Goal: Information Seeking & Learning: Learn about a topic

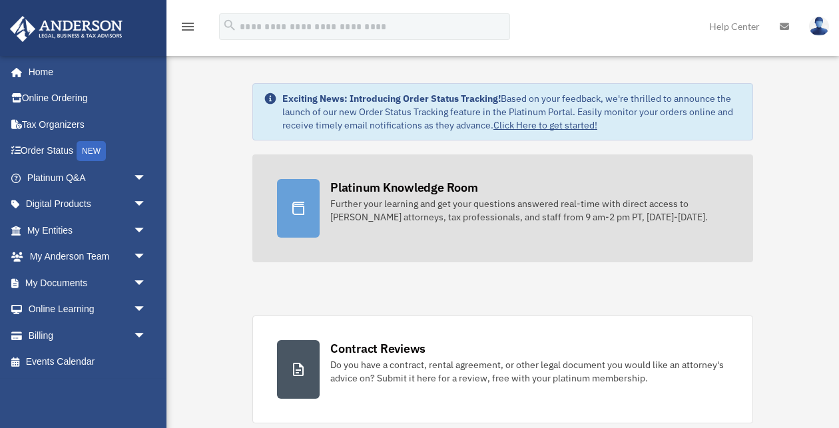
scroll to position [1, 0]
click at [364, 193] on div "Platinum Knowledge Room" at bounding box center [404, 187] width 148 height 17
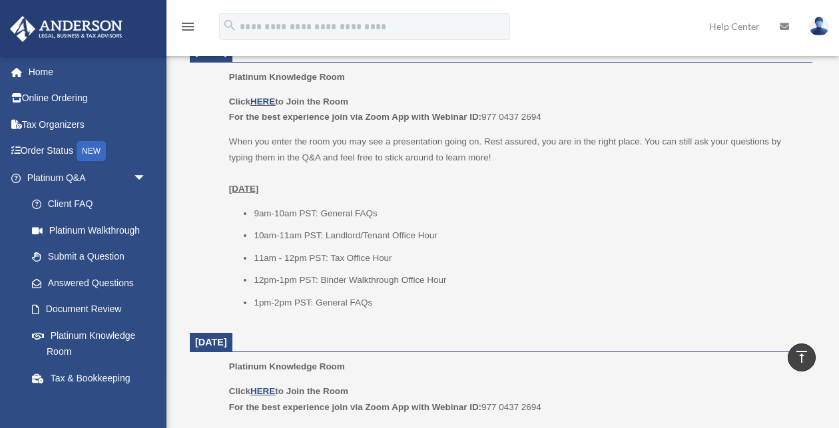
scroll to position [570, 0]
drag, startPoint x: 254, startPoint y: 297, endPoint x: 410, endPoint y: 298, distance: 155.2
click at [410, 298] on li "1pm-2pm PST: General FAQs" at bounding box center [529, 302] width 550 height 16
click at [407, 298] on li "1pm-2pm PST: General FAQs" at bounding box center [529, 302] width 550 height 16
drag, startPoint x: 254, startPoint y: 297, endPoint x: 399, endPoint y: 302, distance: 144.6
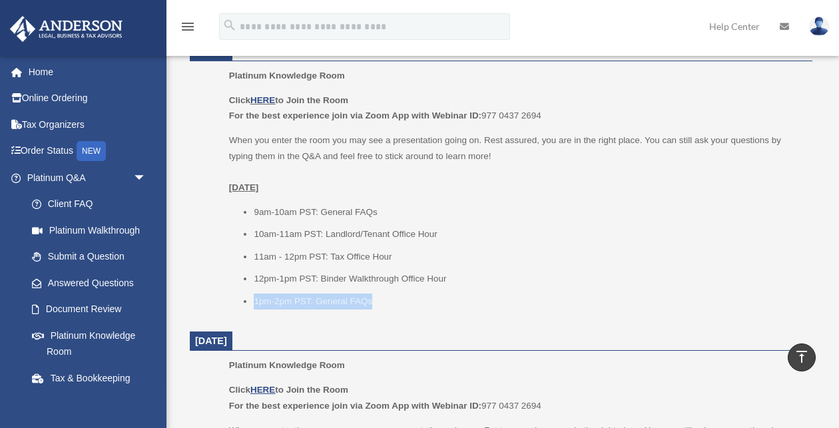
click at [399, 302] on li "1pm-2pm PST: General FAQs" at bounding box center [529, 302] width 550 height 16
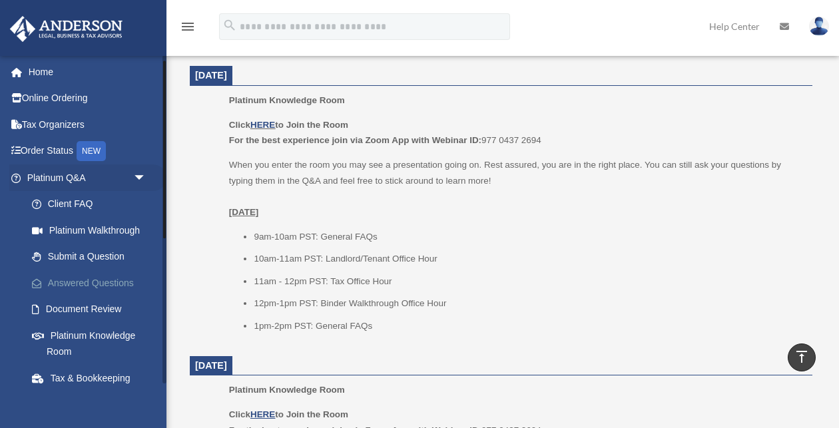
scroll to position [13, 0]
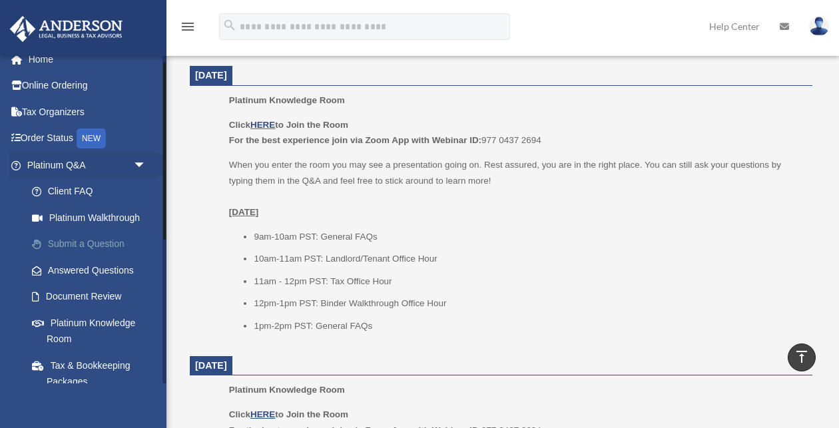
click at [93, 239] on link "Submit a Question" at bounding box center [93, 244] width 148 height 27
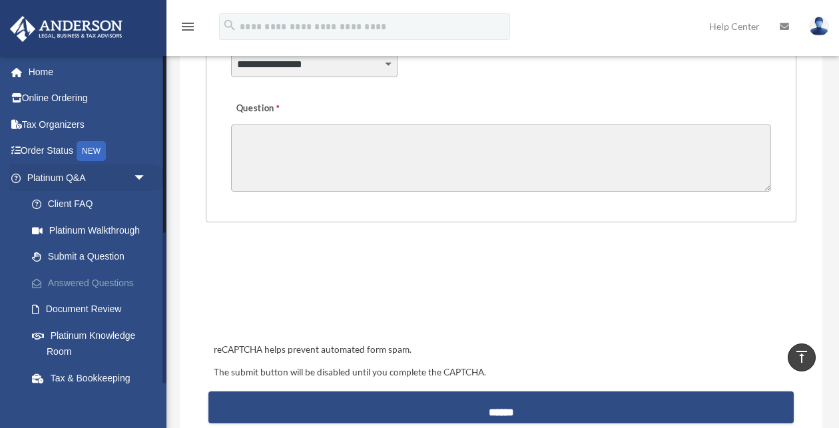
scroll to position [412, 0]
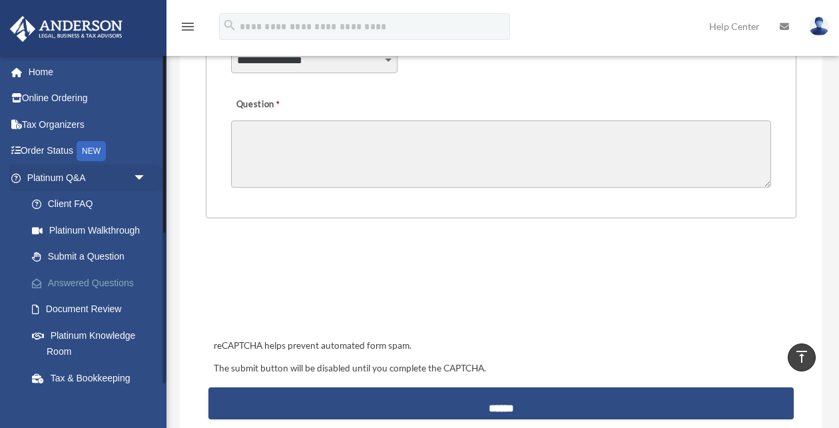
click at [100, 281] on link "Answered Questions" at bounding box center [93, 283] width 148 height 27
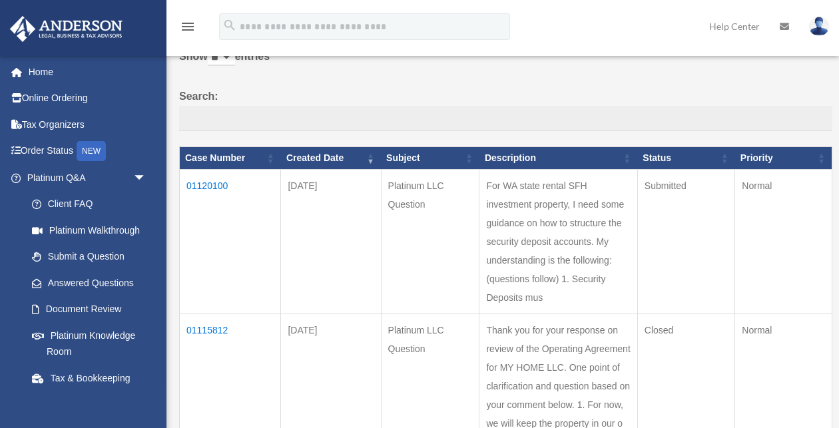
scroll to position [72, 0]
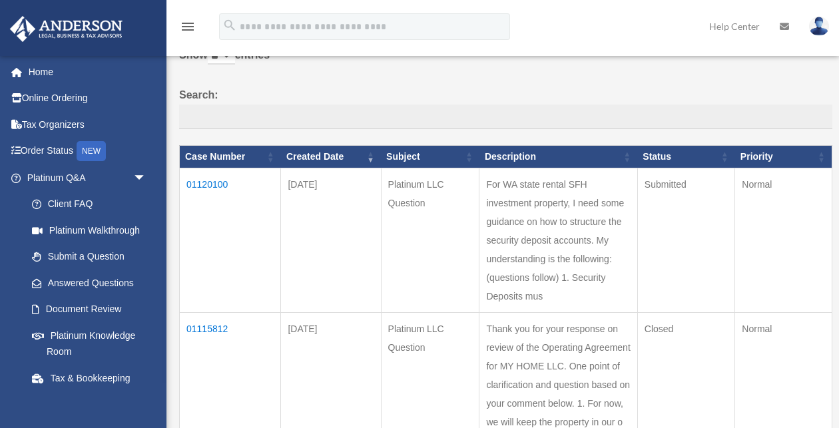
click at [203, 192] on td "01120100" at bounding box center [230, 241] width 101 height 145
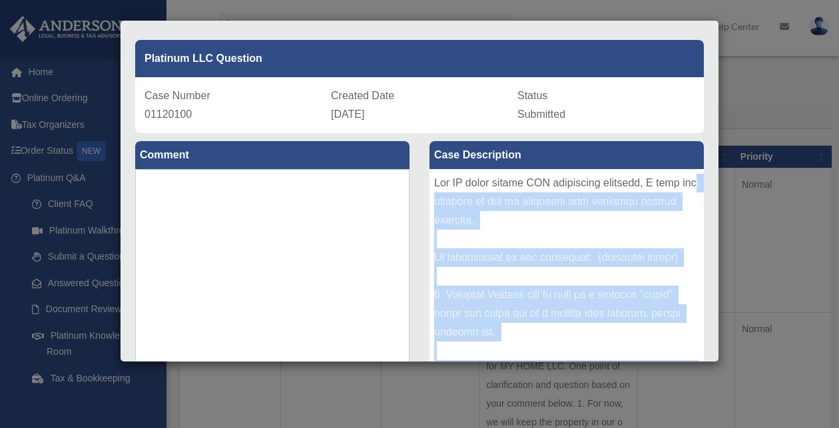
scroll to position [0, 0]
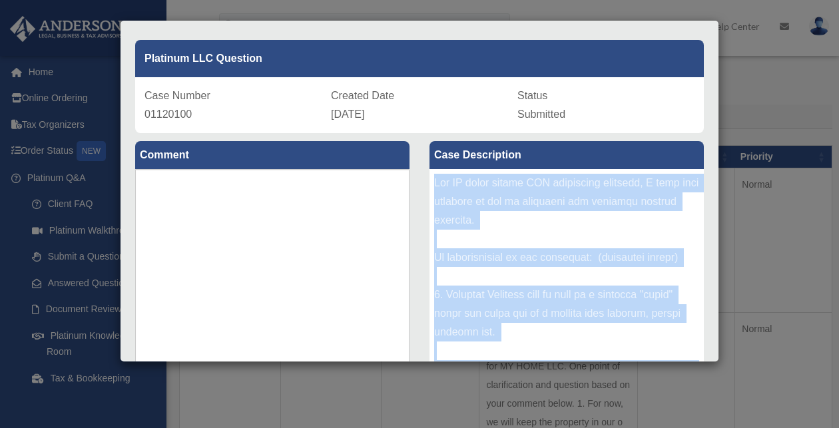
drag, startPoint x: 547, startPoint y: 355, endPoint x: 436, endPoint y: 179, distance: 207.8
click at [432, 180] on div at bounding box center [567, 269] width 274 height 200
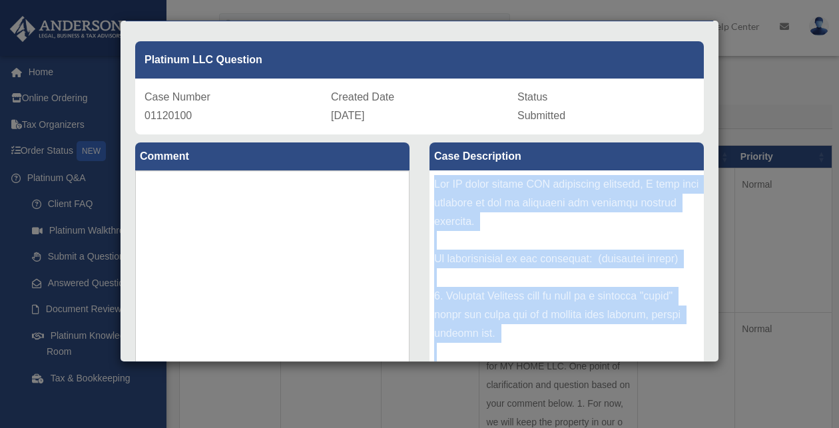
copy div "For WA state rental SFH investment property, I need some guidance on how to str…"
click at [493, 226] on div at bounding box center [567, 271] width 274 height 200
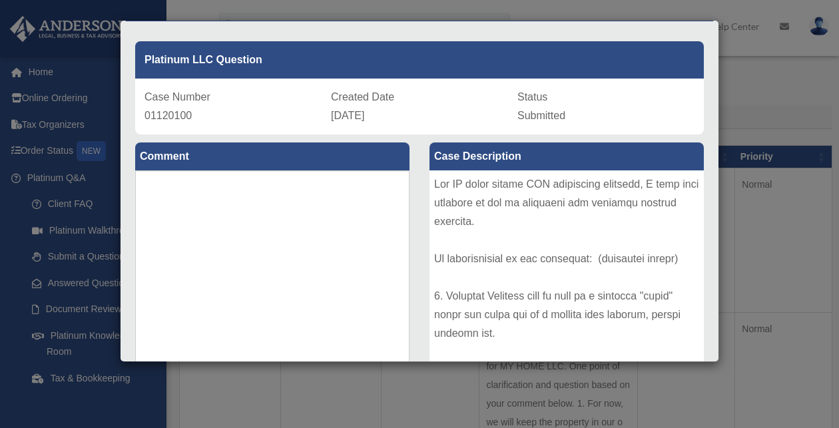
click at [738, 65] on div "Case Detail × Platinum LLC Question Case Number 01120100 Created Date September…" at bounding box center [419, 214] width 839 height 428
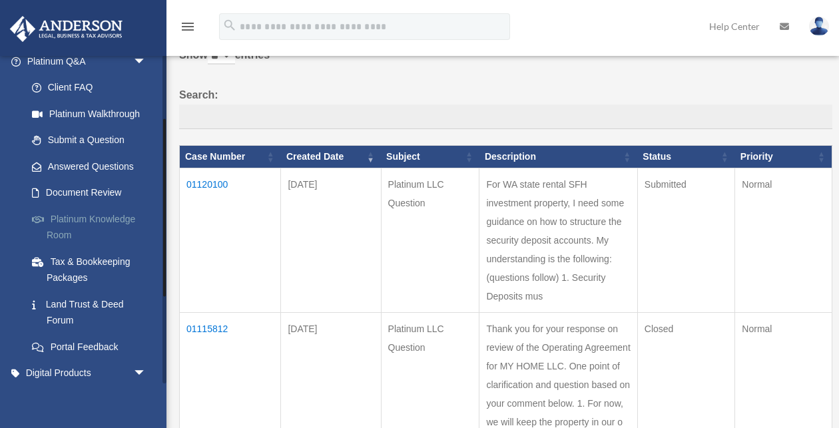
scroll to position [117, 0]
click at [88, 220] on link "Platinum Knowledge Room" at bounding box center [93, 226] width 148 height 43
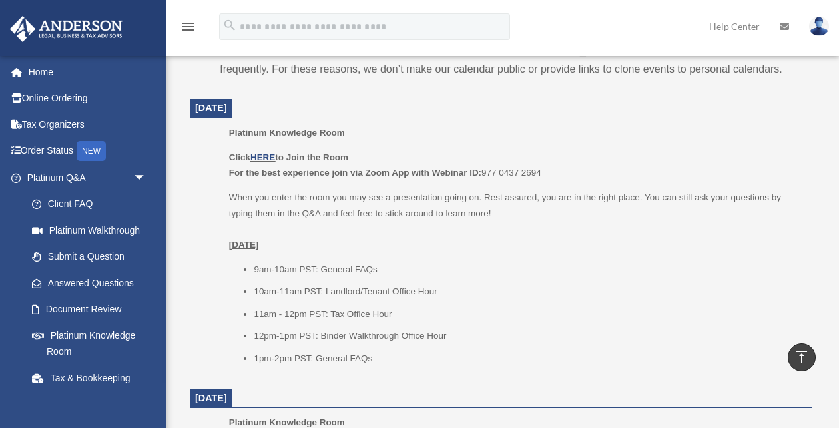
scroll to position [508, 0]
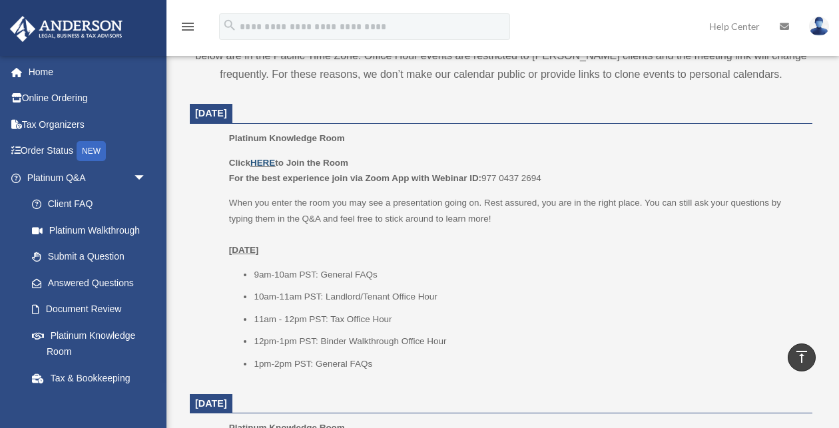
click at [265, 161] on link "HERE" at bounding box center [263, 163] width 25 height 10
